Goal: Find specific page/section

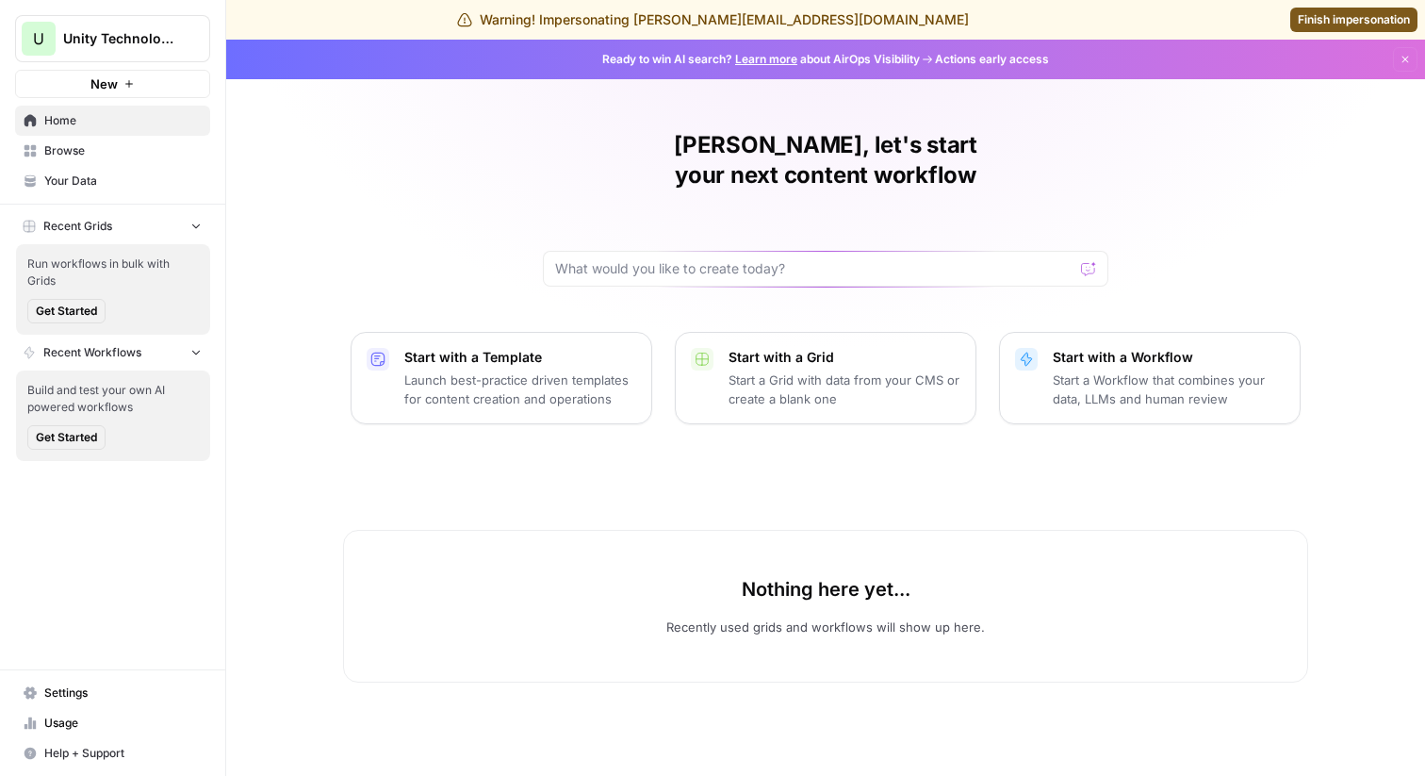
click at [89, 155] on span "Browse" at bounding box center [122, 150] width 157 height 17
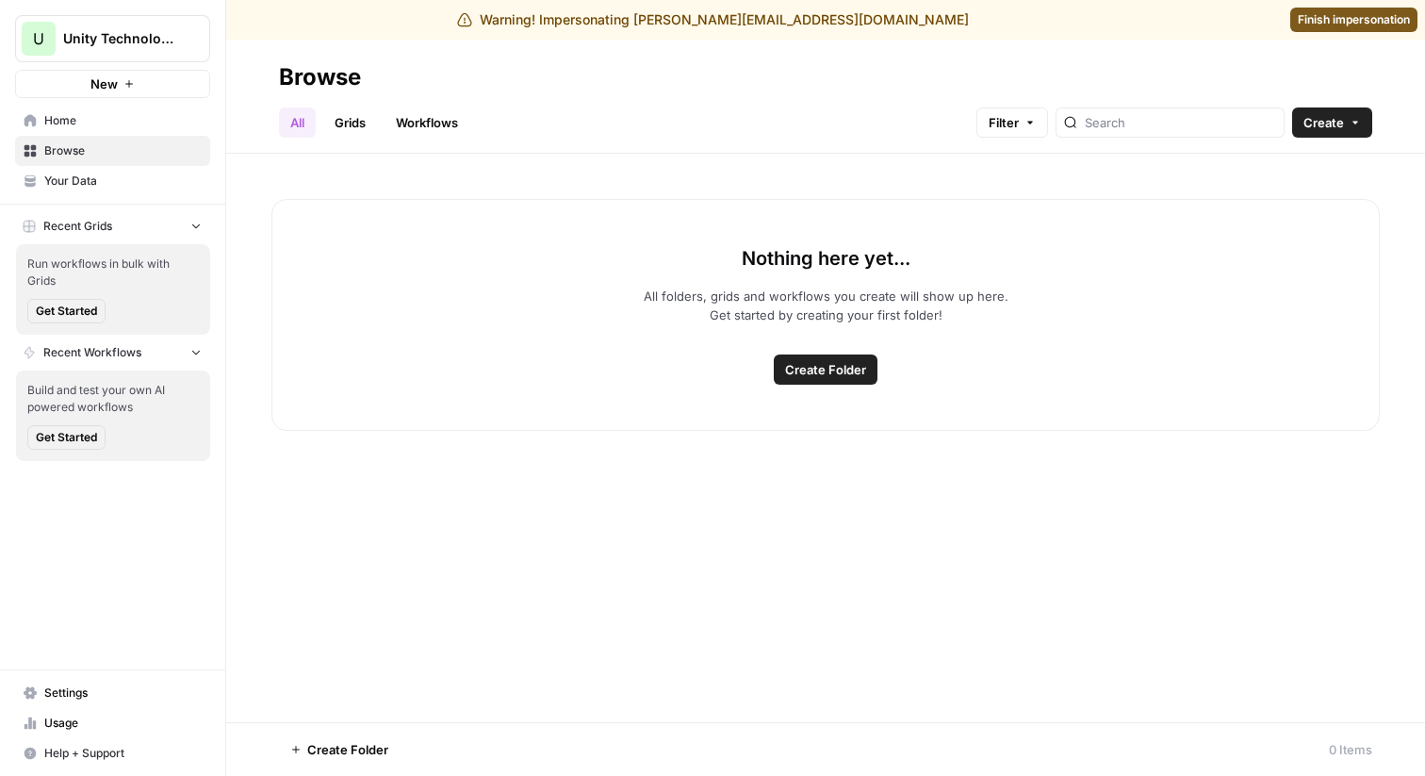
click at [81, 186] on span "Your Data" at bounding box center [122, 181] width 157 height 17
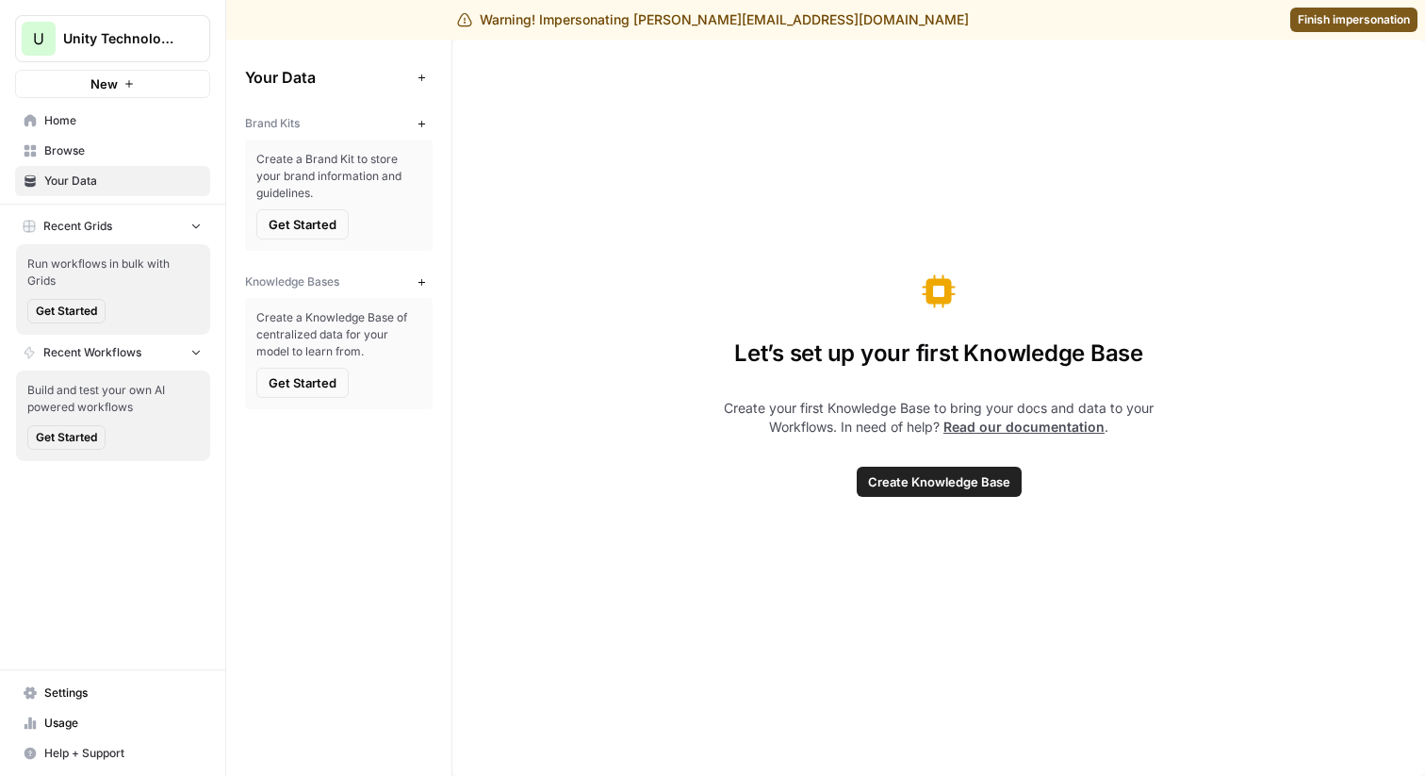
click at [66, 730] on span "Usage" at bounding box center [122, 723] width 157 height 17
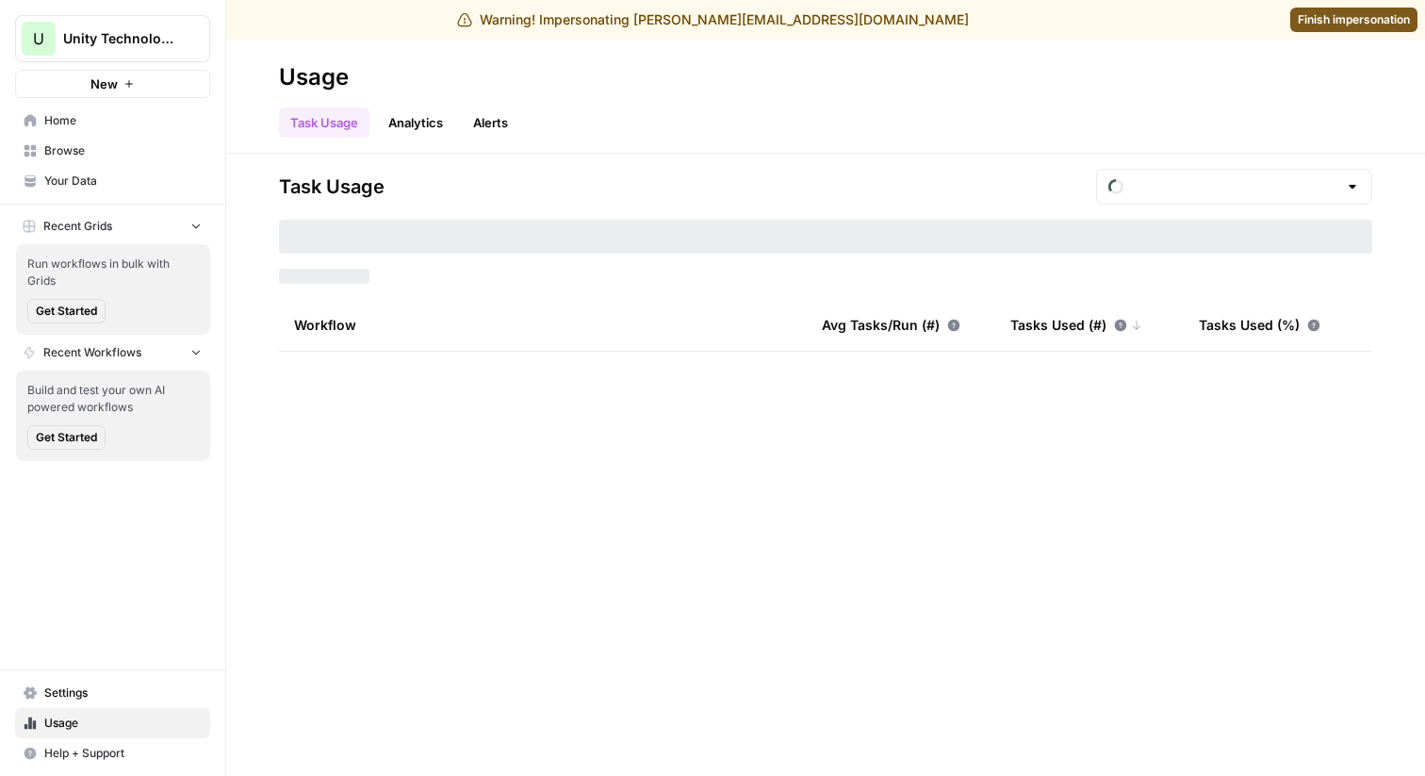
type input "September Included Tasks"
